Goal: Task Accomplishment & Management: Complete application form

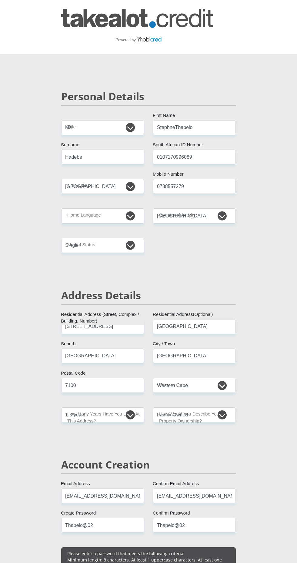
select select "Ms"
select select "ZAF"
select select "[DATE]"
select select "ZAF"
select select "2"
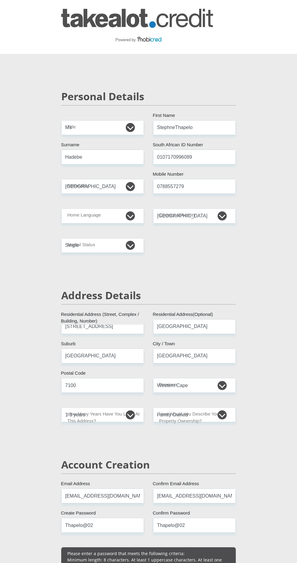
select select "Western Cape"
select select "2"
select select "parents"
select select "1"
select select "30"
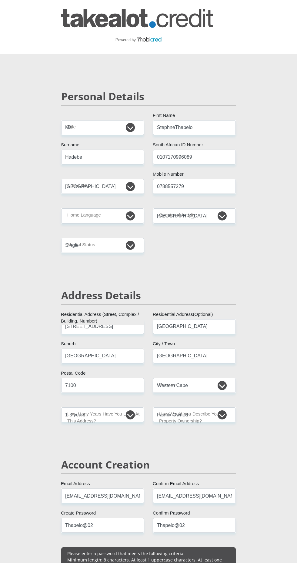
select select "Semi-Professional Worker"
select select "6"
select select "26"
select select "SAV"
